Goal: Task Accomplishment & Management: Manage account settings

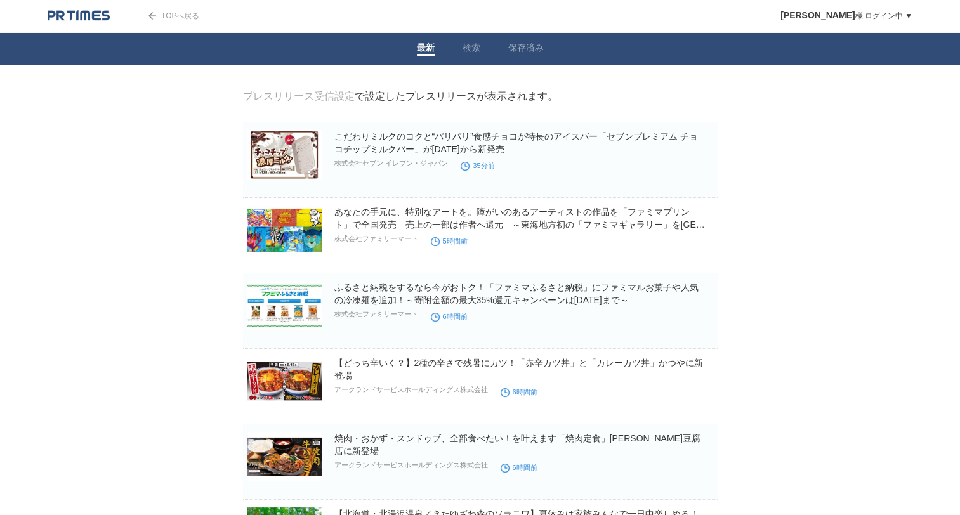
click at [946, 3] on div "宇佐美　亜蘭 様 ログイン中 ▼ プレスリリース受信設定 フォロー 除外リスト アカウント設定 閲覧履歴 退会手続き PR TIMESサイトへ戻る ログアウト" at bounding box center [861, 16] width 199 height 32
click at [949, 1] on div "宇佐美　亜蘭 様 ログイン中 ▼ プレスリリース受信設定 フォロー 除外リスト アカウント設定 閲覧履歴 退会手続き PR TIMESサイトへ戻る ログアウト" at bounding box center [861, 16] width 199 height 32
